Goal: Information Seeking & Learning: Understand process/instructions

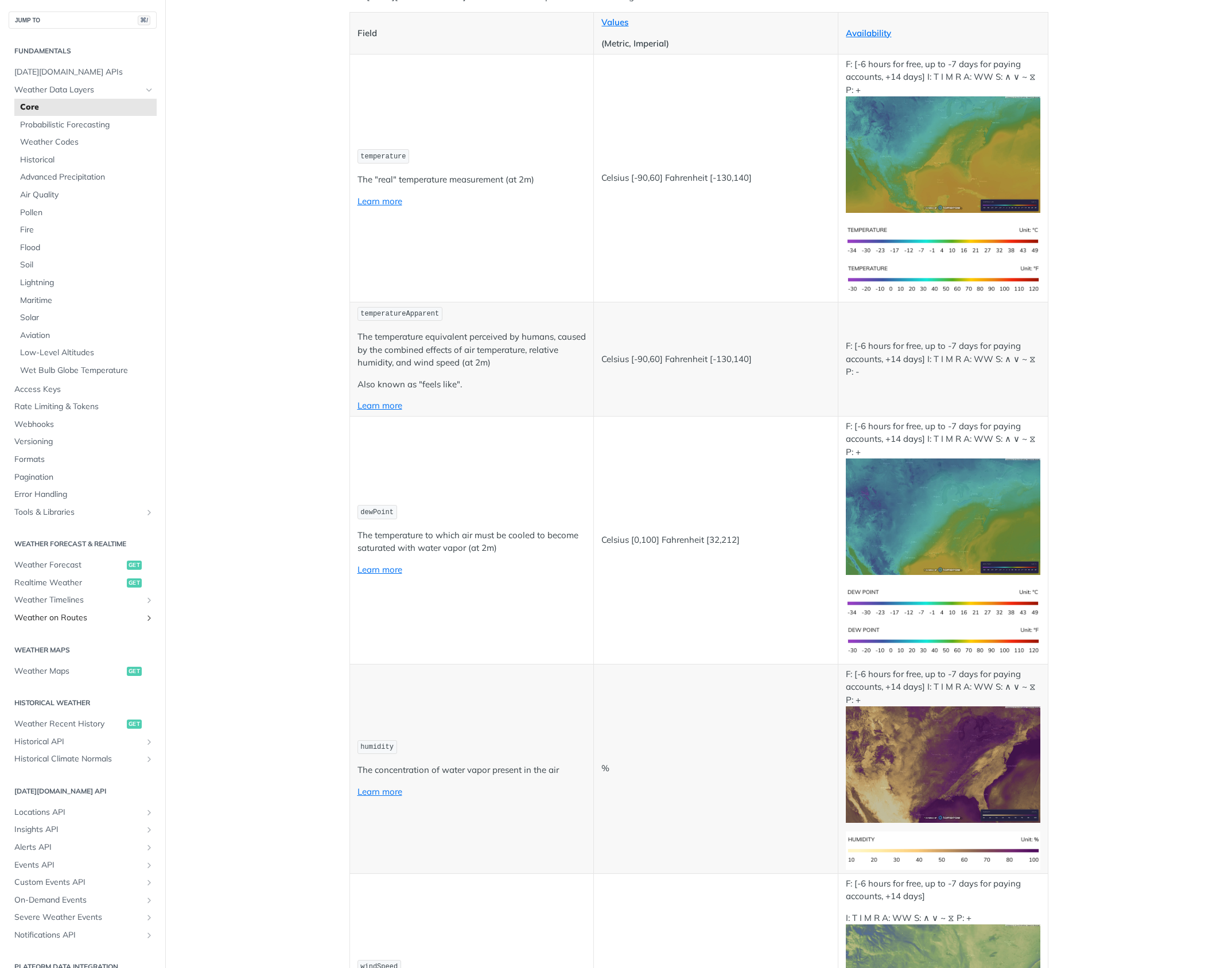
click at [42, 620] on span "Weather on Routes" at bounding box center [79, 618] width 128 height 12
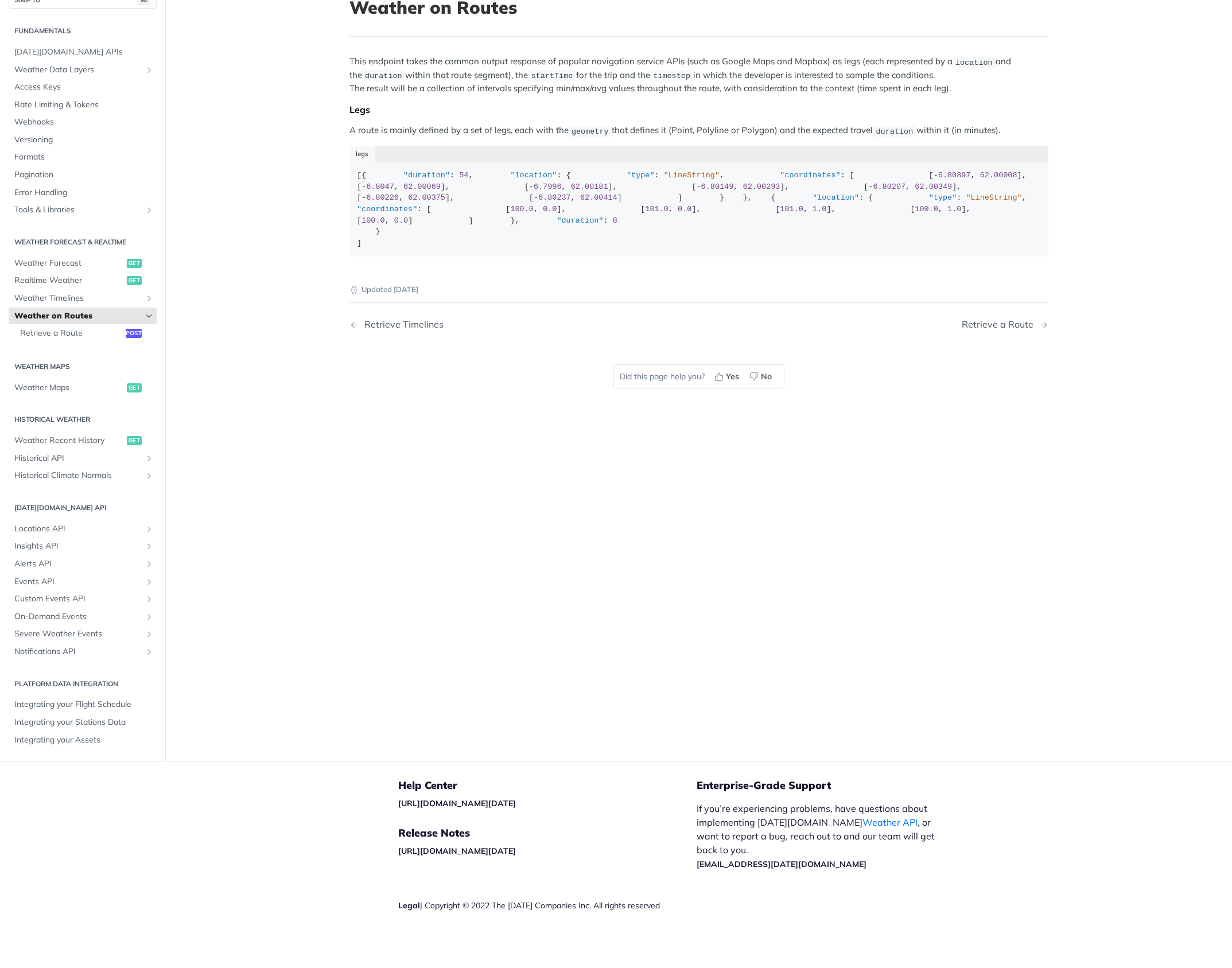
scroll to position [82, 0]
click at [79, 335] on span "Retrieve a Route" at bounding box center [71, 333] width 102 height 12
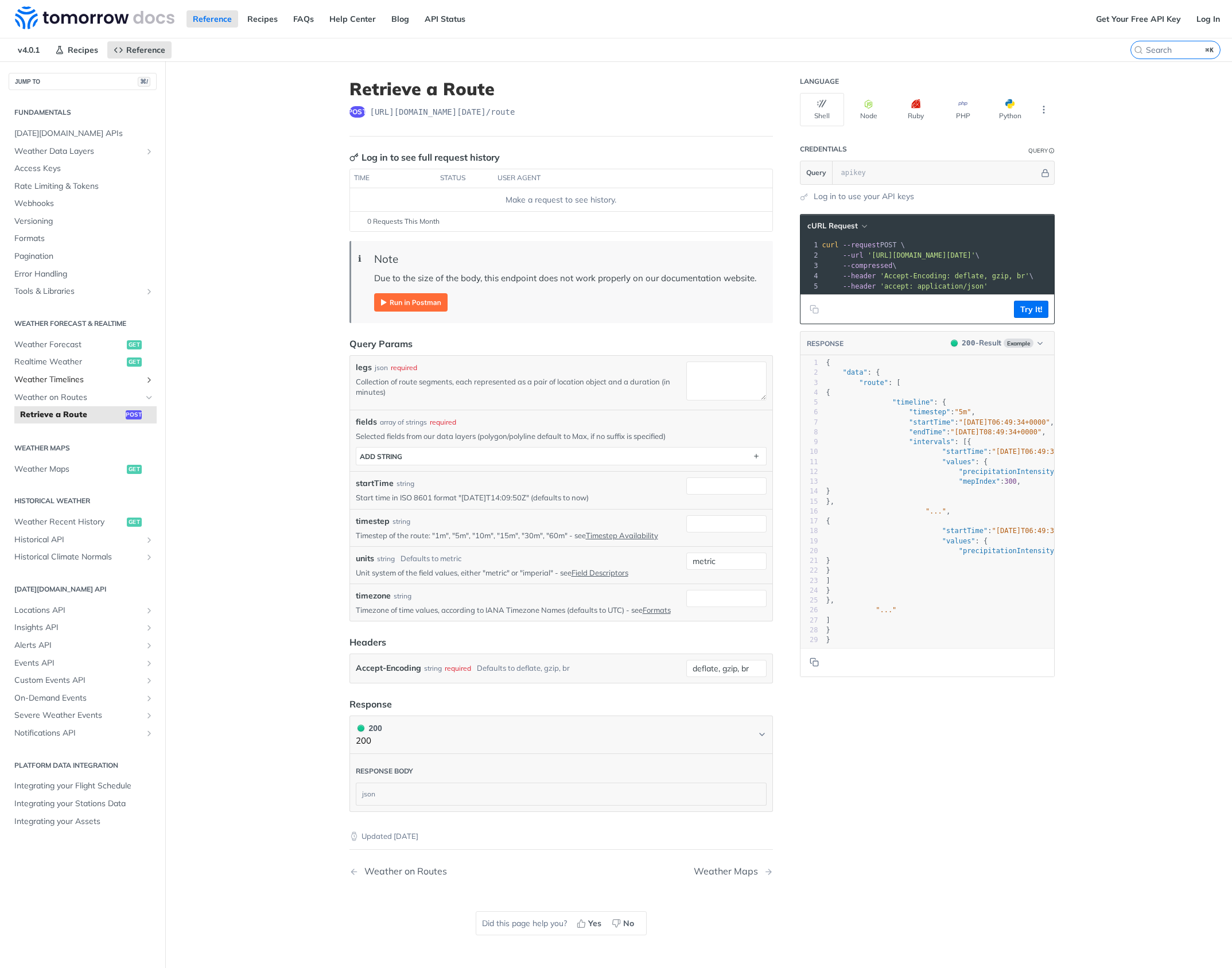
click at [39, 384] on span "Weather Timelines" at bounding box center [79, 379] width 128 height 12
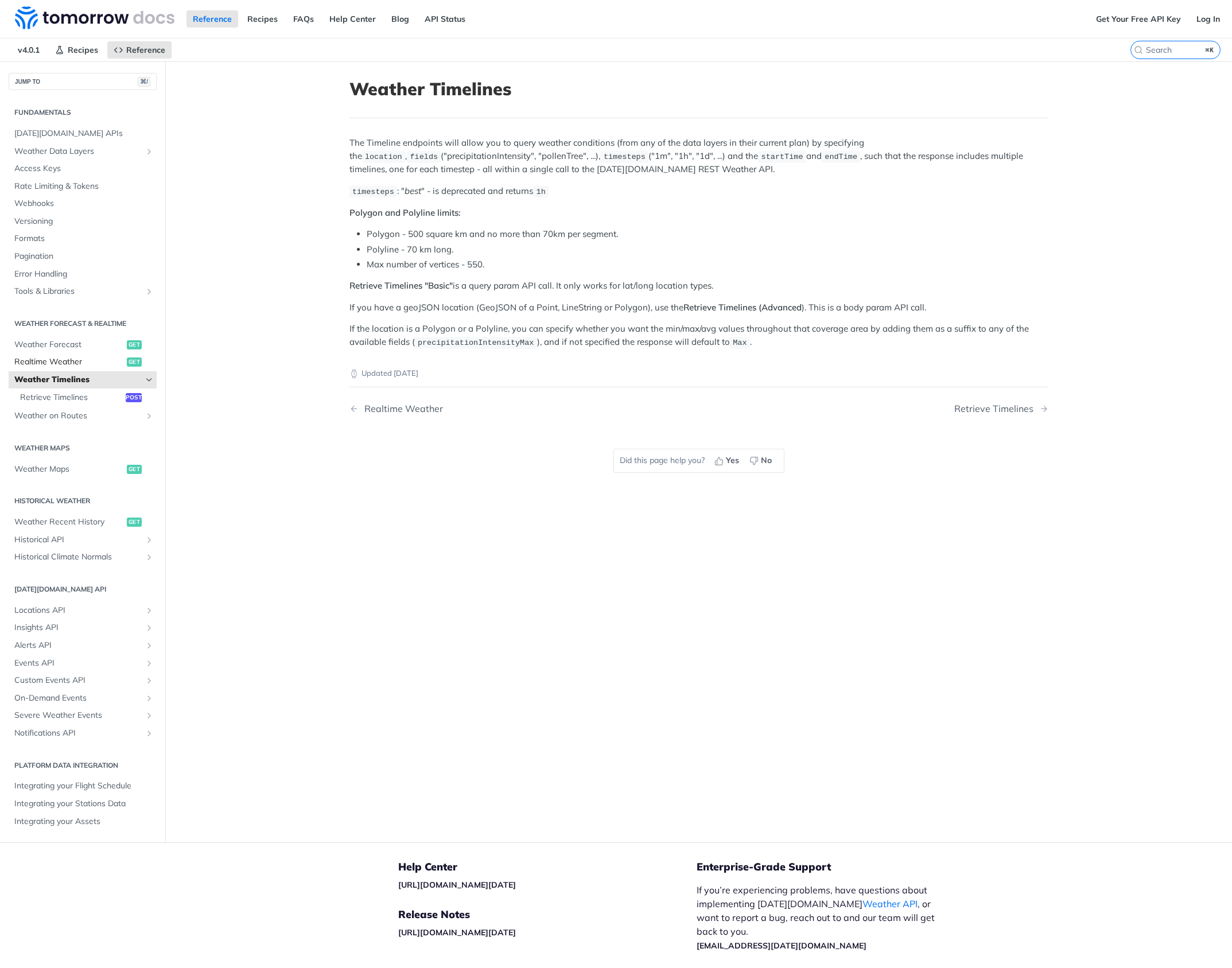
click at [43, 363] on span "Realtime Weather" at bounding box center [69, 362] width 109 height 12
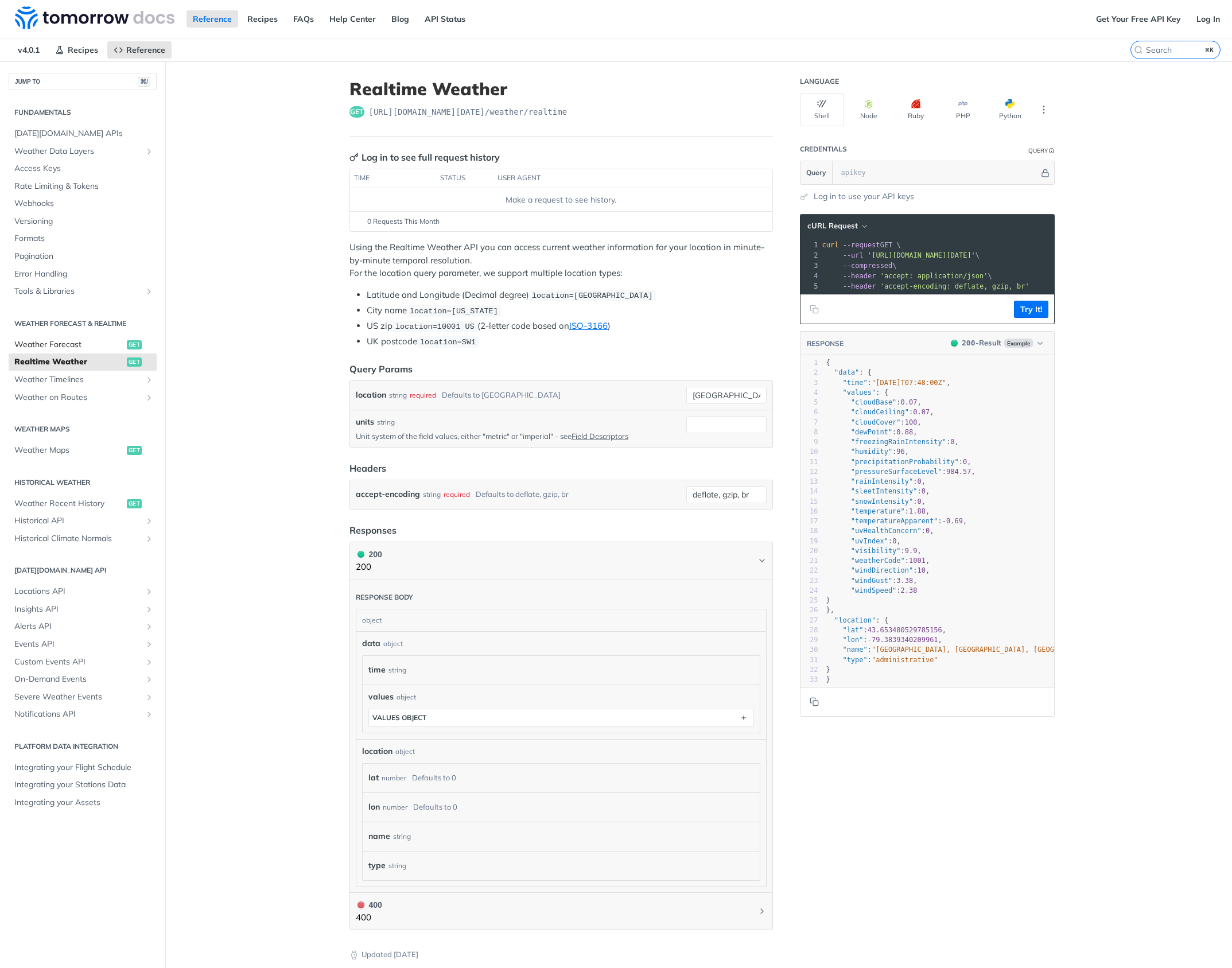
click at [39, 339] on span "Weather Forecast" at bounding box center [69, 345] width 109 height 12
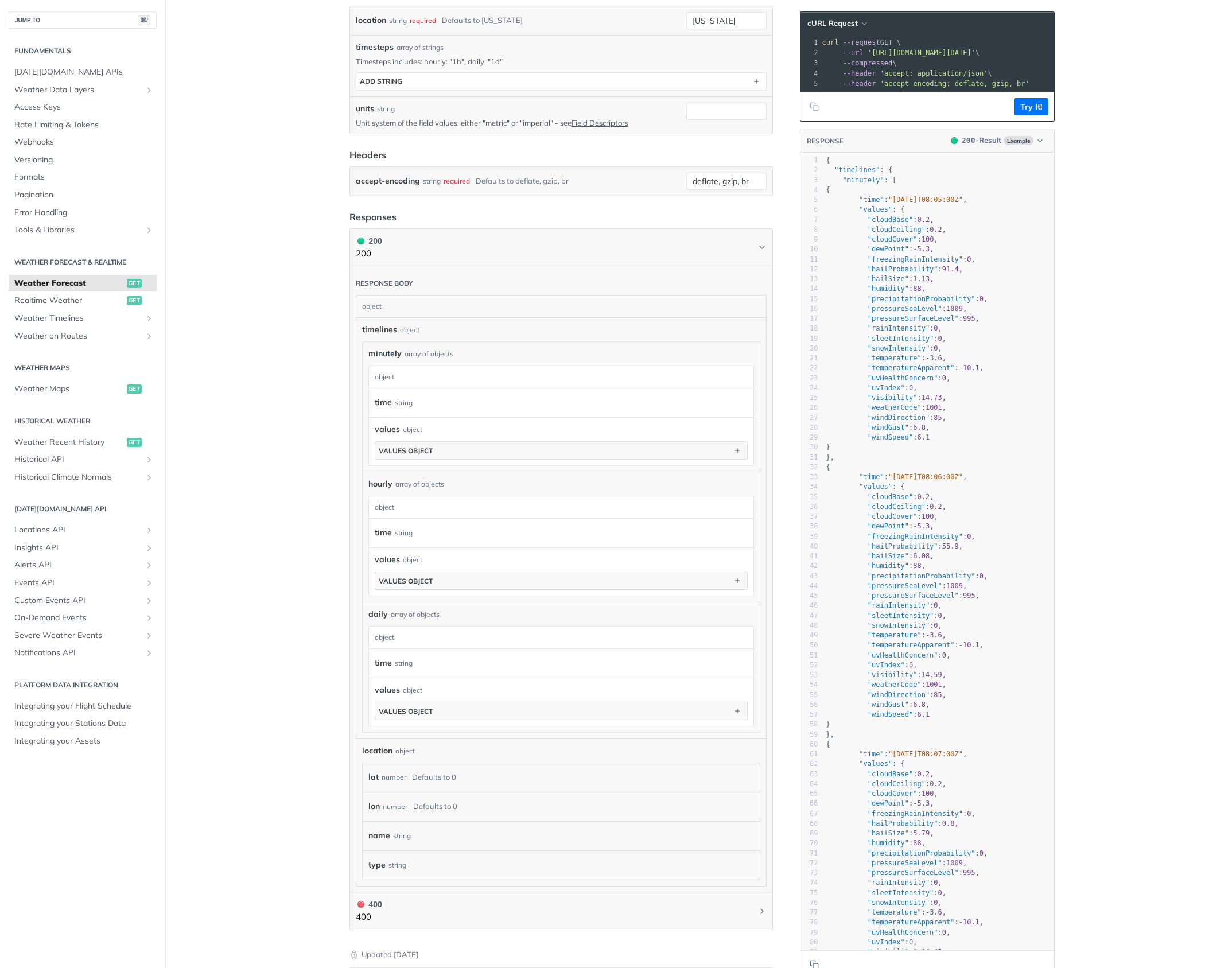
scroll to position [402, 0]
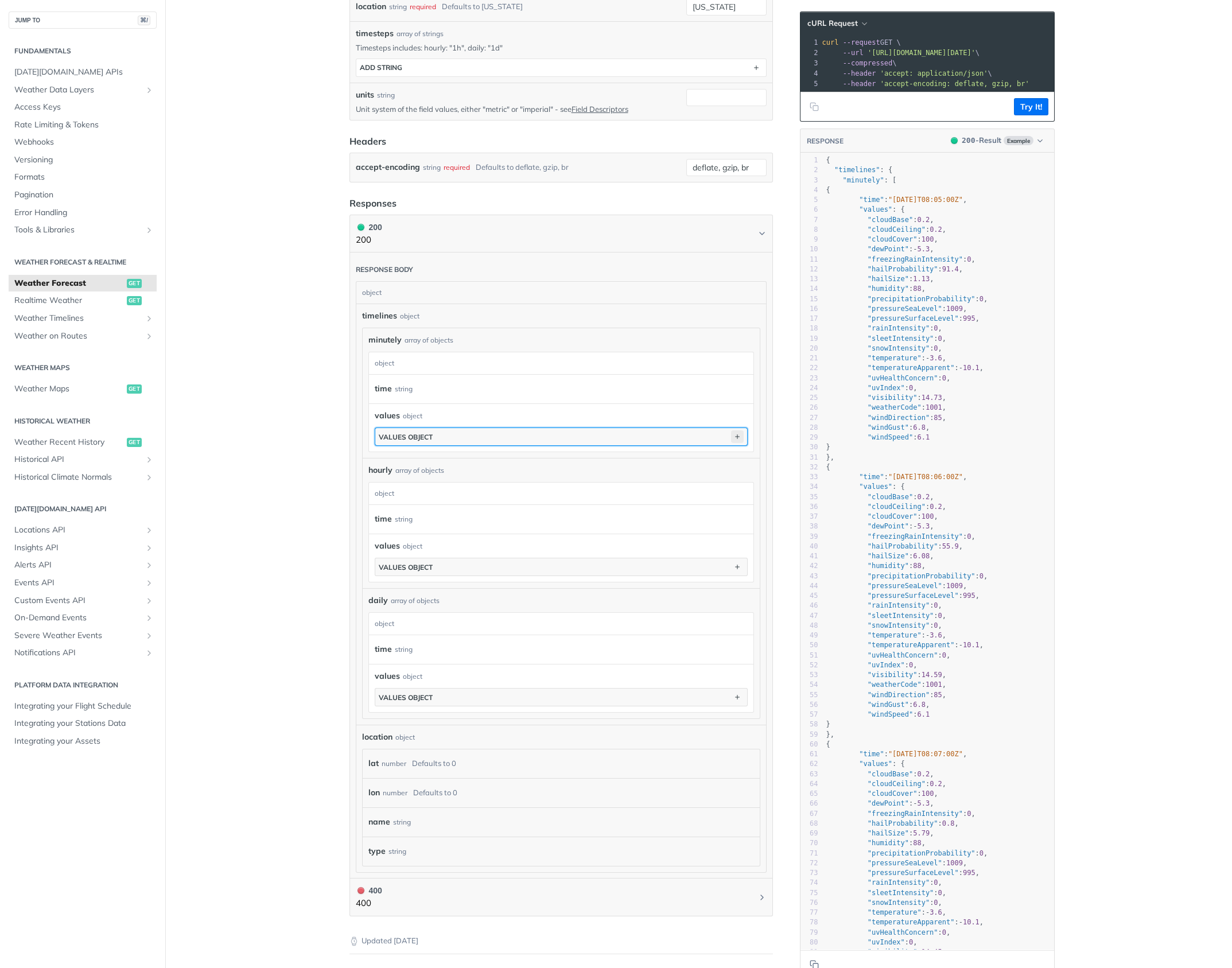
click at [739, 432] on icon "button" at bounding box center [736, 436] width 13 height 13
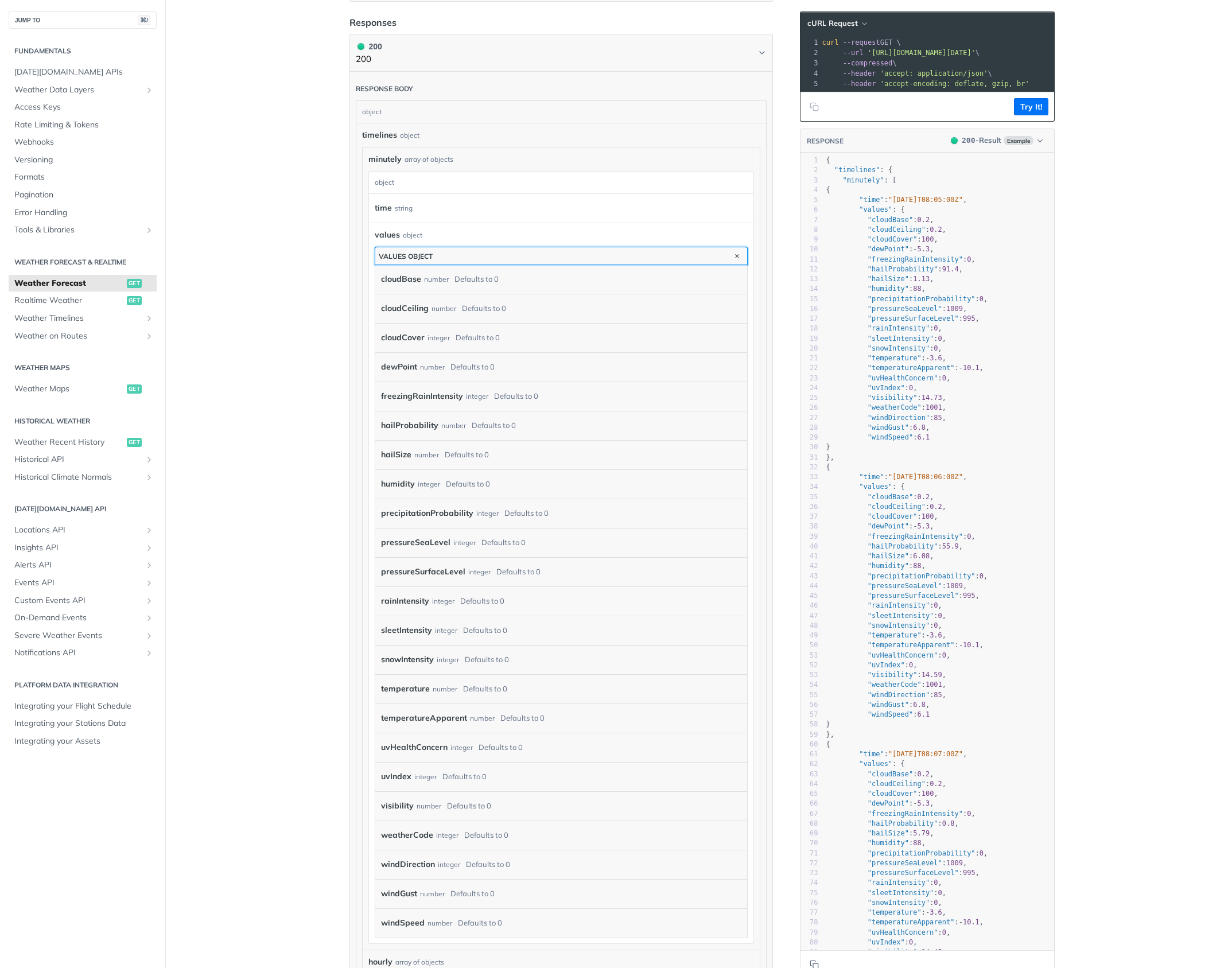
scroll to position [588, 0]
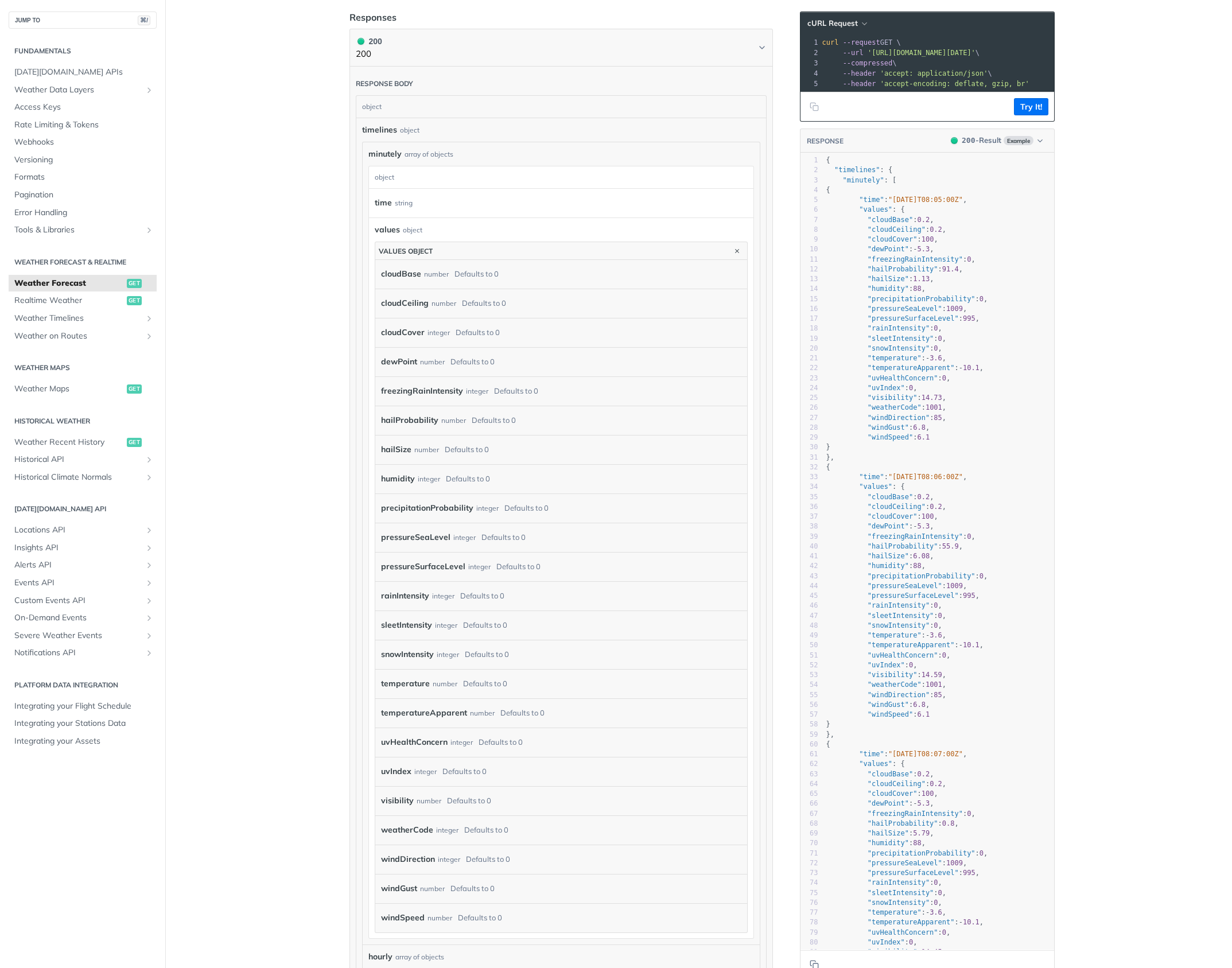
click at [481, 568] on div "integer" at bounding box center [479, 566] width 23 height 17
click at [432, 565] on label "pressureSurfaceLevel" at bounding box center [424, 566] width 85 height 17
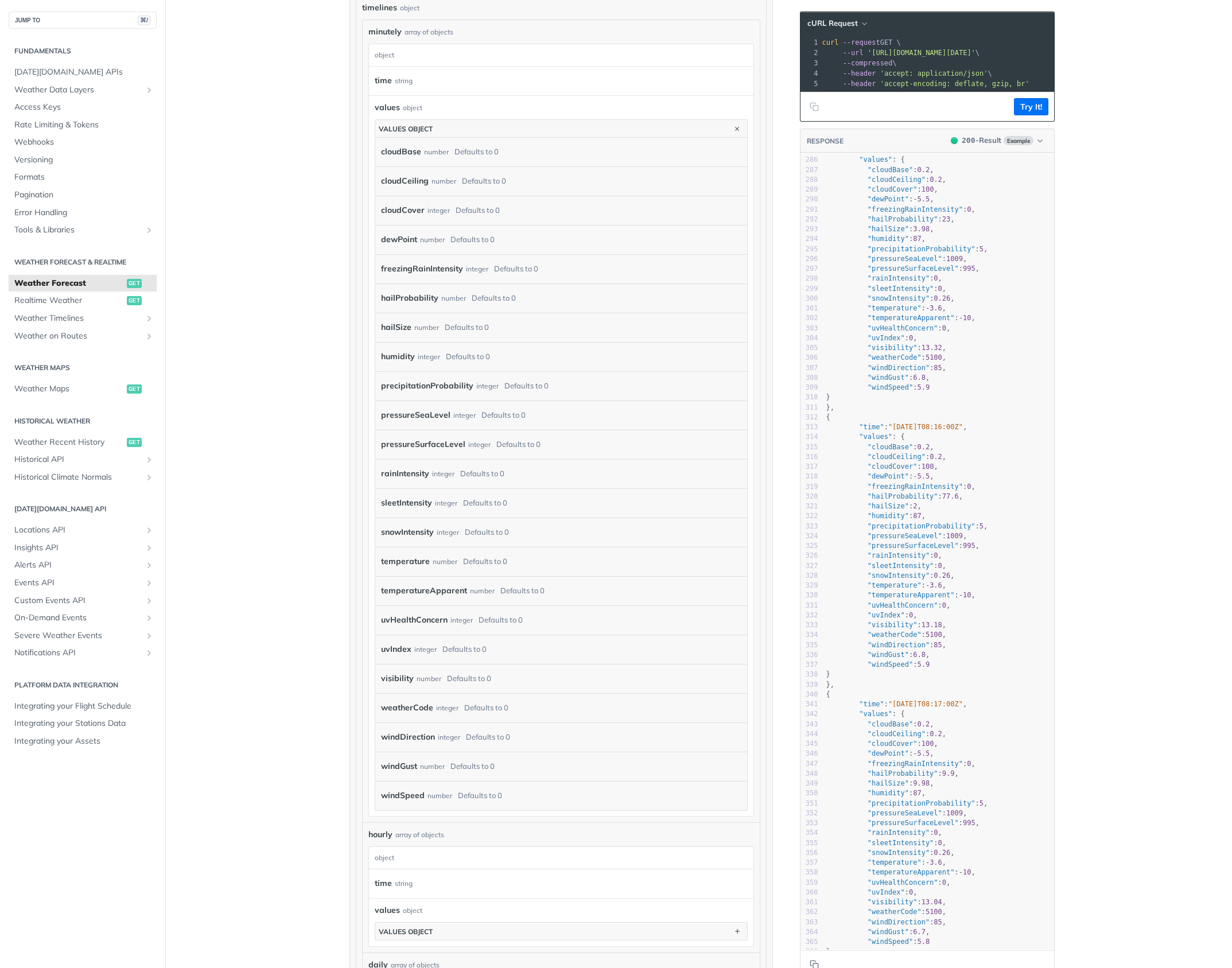
scroll to position [708, 0]
click at [483, 450] on div "integer" at bounding box center [479, 445] width 23 height 17
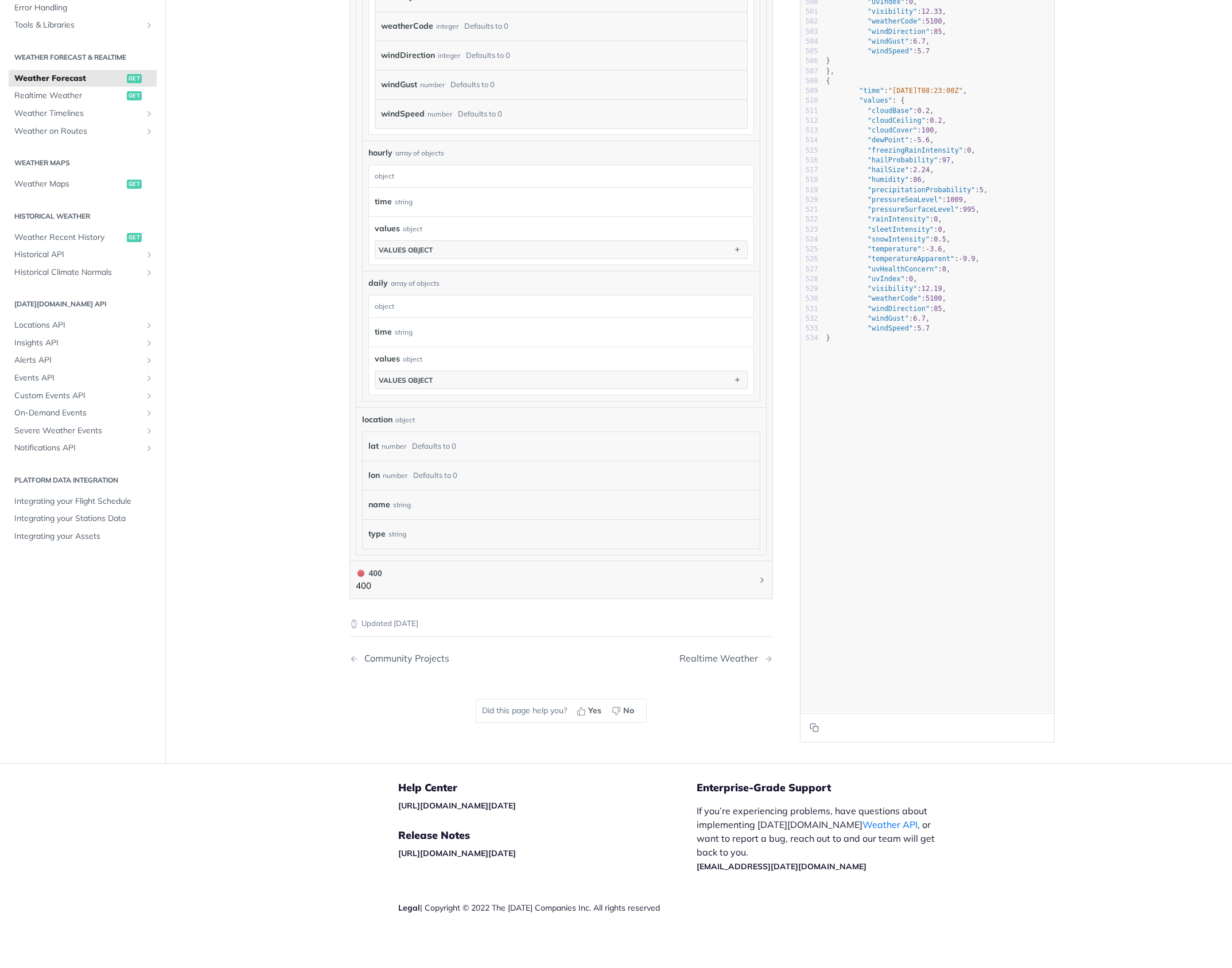
scroll to position [0, 0]
